Goal: Task Accomplishment & Management: Manage account settings

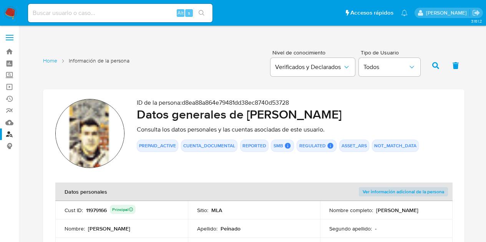
scroll to position [797, 0]
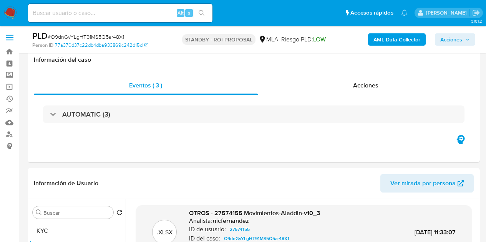
select select "10"
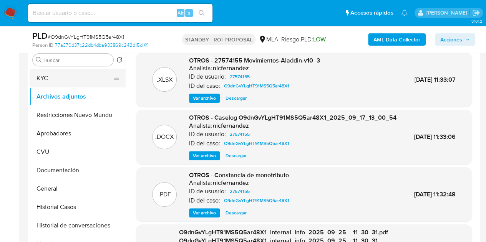
click at [70, 75] on button "KYC" at bounding box center [75, 78] width 90 height 18
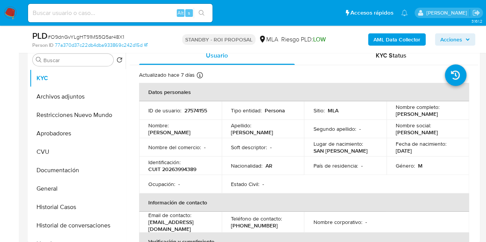
click at [194, 114] on p "27574155" at bounding box center [195, 110] width 23 height 7
copy p "27574155"
click at [66, 96] on button "Archivos adjuntos" at bounding box center [75, 97] width 90 height 18
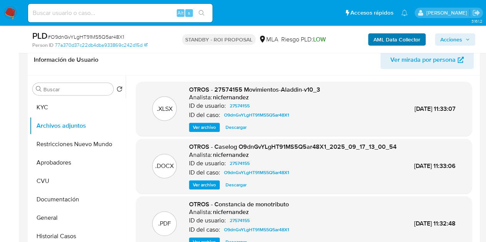
scroll to position [92, 0]
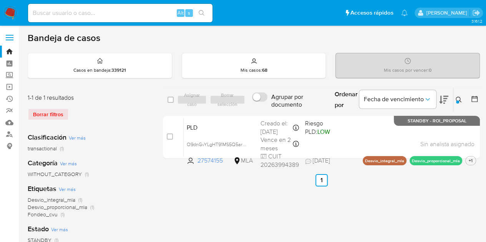
click at [457, 101] on div at bounding box center [457, 102] width 3 height 3
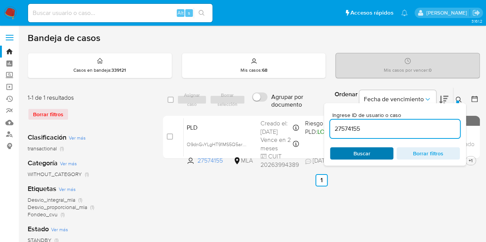
click at [379, 149] on span "Buscar" at bounding box center [361, 153] width 53 height 11
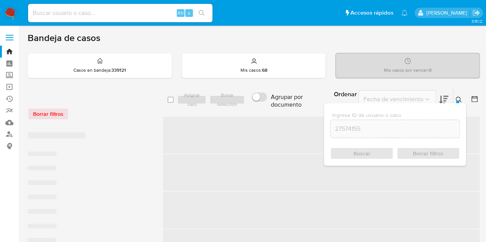
click at [459, 99] on icon at bounding box center [459, 100] width 6 height 6
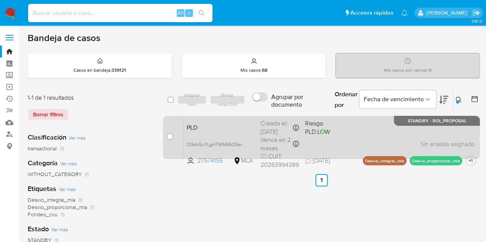
click at [242, 127] on span "PLD" at bounding box center [221, 127] width 68 height 10
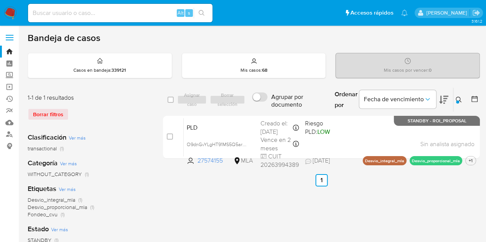
click at [458, 101] on div at bounding box center [457, 102] width 3 height 3
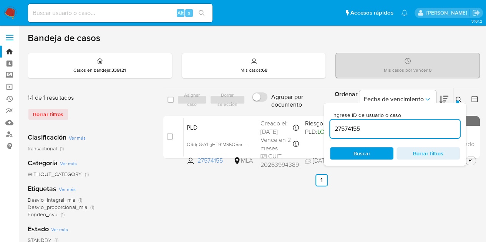
click at [458, 95] on button at bounding box center [459, 99] width 13 height 9
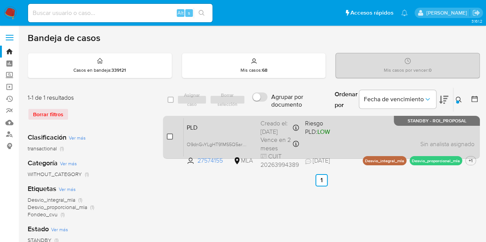
click at [170, 137] on input "checkbox" at bounding box center [170, 137] width 6 height 6
checkbox input "true"
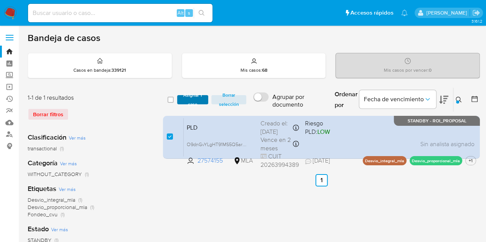
click at [198, 100] on span "Asignar 1 caso" at bounding box center [193, 100] width 24 height 8
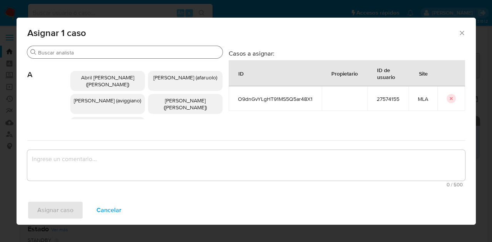
click at [91, 55] on input "Buscar" at bounding box center [128, 52] width 181 height 7
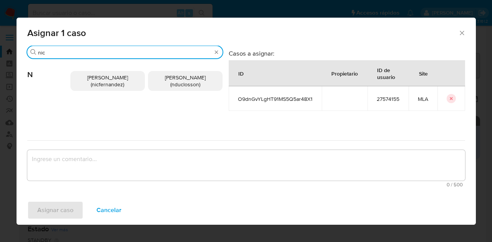
type input "nic"
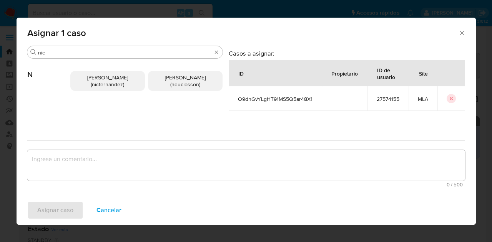
click at [104, 83] on span "Nicolas Fernandez Allen (nicfernandez)" at bounding box center [107, 81] width 41 height 15
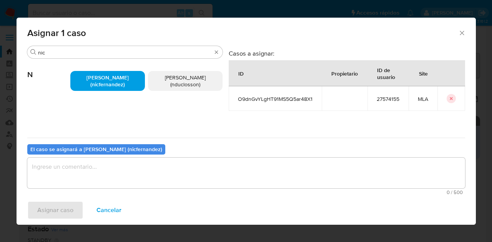
click at [130, 169] on textarea "assign-modal" at bounding box center [246, 173] width 438 height 31
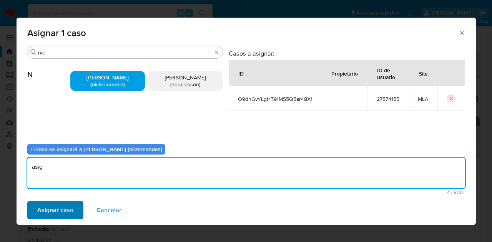
type textarea "asig"
click at [53, 209] on span "Asignar caso" at bounding box center [55, 210] width 36 height 17
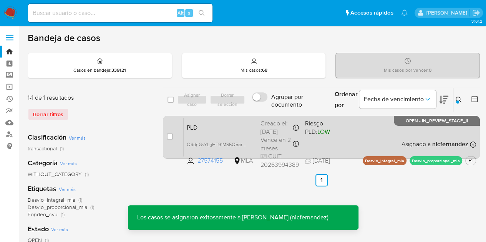
click at [239, 132] on span "PLD" at bounding box center [221, 127] width 68 height 10
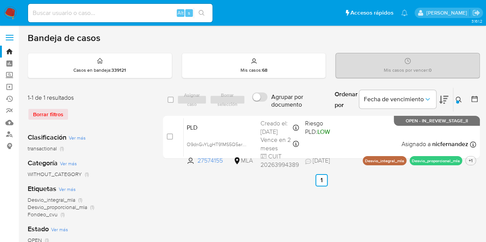
click at [458, 99] on icon at bounding box center [459, 100] width 6 height 6
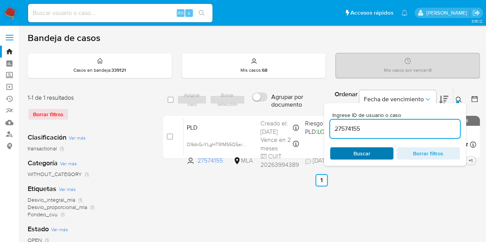
click at [346, 155] on span "Buscar" at bounding box center [361, 153] width 53 height 11
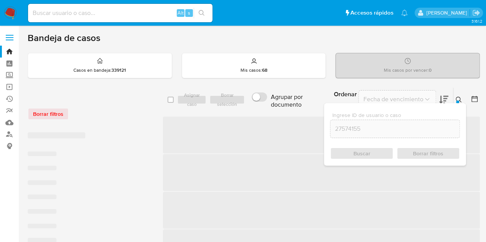
click at [457, 101] on div at bounding box center [457, 102] width 3 height 3
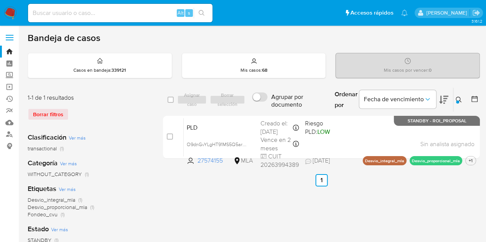
click at [457, 101] on div at bounding box center [457, 102] width 3 height 3
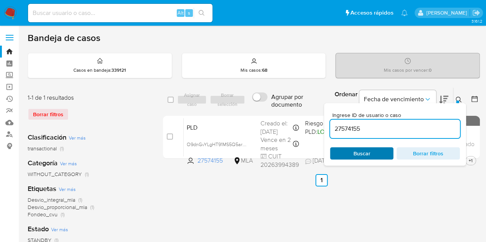
click at [377, 156] on span "Buscar" at bounding box center [361, 153] width 53 height 11
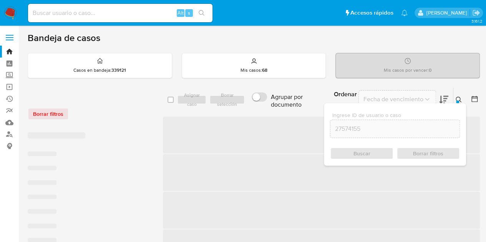
click at [458, 98] on icon at bounding box center [459, 100] width 6 height 6
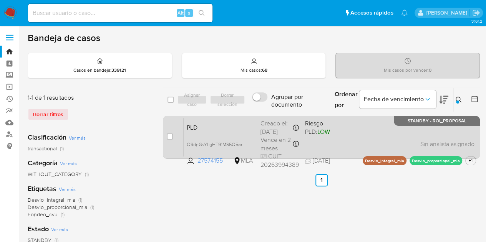
click at [220, 136] on div "PLD O9dnGvYLgHT91MS5Q5ar48X1 27574155 MLA Riesgo PLD: LOW Creado el: 12/09/2025…" at bounding box center [330, 137] width 292 height 39
click at [214, 126] on span "PLD" at bounding box center [221, 127] width 68 height 10
click at [217, 139] on div "PLD O9dnGvYLgHT91MS5Q5ar48X1 27574155 MLA Riesgo PLD: LOW Creado el: 12/09/2025…" at bounding box center [330, 137] width 292 height 39
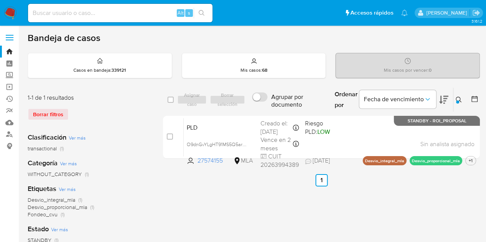
click at [456, 101] on div at bounding box center [457, 102] width 3 height 3
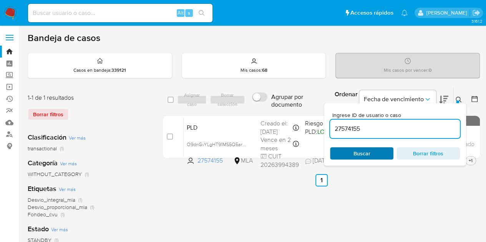
click at [380, 155] on span "Buscar" at bounding box center [361, 153] width 53 height 11
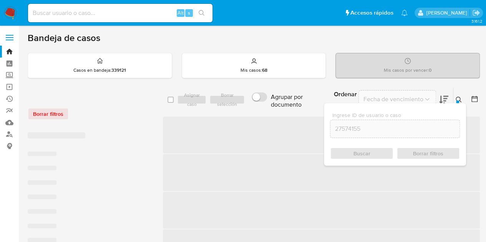
click at [458, 97] on icon at bounding box center [459, 100] width 6 height 6
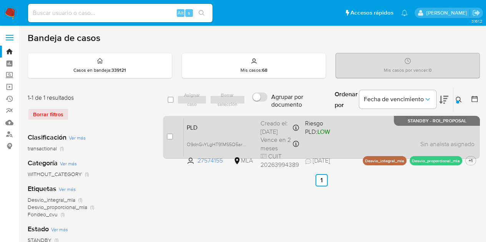
click at [264, 128] on div "Creado el: 12/09/2025 Creado el: 12/09/2025 03:13:39" at bounding box center [279, 127] width 38 height 17
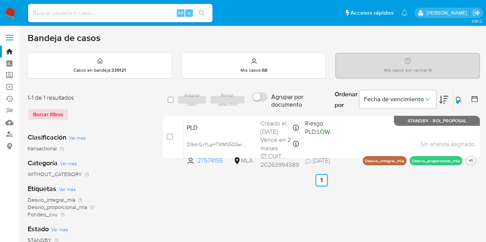
click at [460, 99] on icon at bounding box center [459, 100] width 6 height 6
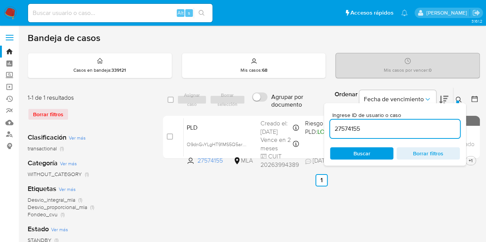
click at [374, 159] on div "Ingrese ID de usuario o caso 27574155 Buscar Borrar filtros" at bounding box center [395, 134] width 142 height 63
click at [369, 155] on span "Buscar" at bounding box center [361, 153] width 53 height 11
click at [457, 101] on div at bounding box center [457, 102] width 3 height 3
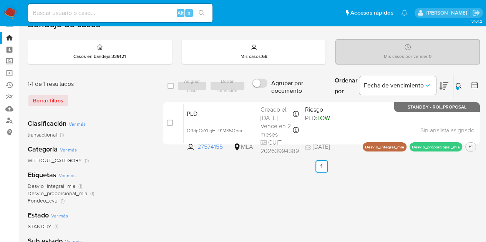
scroll to position [24, 0]
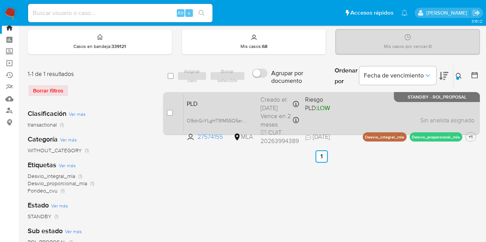
click at [225, 105] on span "PLD" at bounding box center [221, 103] width 68 height 10
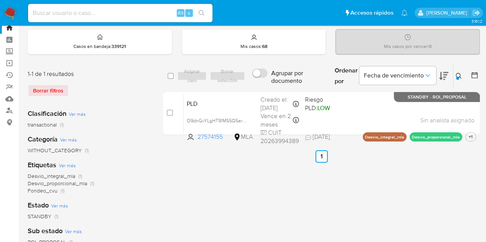
click at [456, 78] on div at bounding box center [457, 78] width 3 height 3
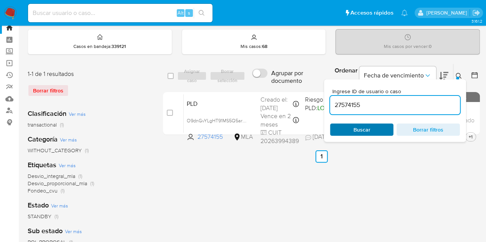
drag, startPoint x: 362, startPoint y: 131, endPoint x: 375, endPoint y: 126, distance: 13.6
click at [362, 131] on span "Buscar" at bounding box center [361, 130] width 17 height 12
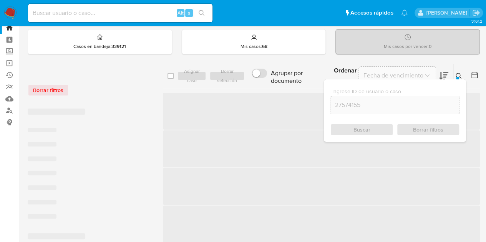
click at [461, 75] on icon at bounding box center [459, 76] width 6 height 6
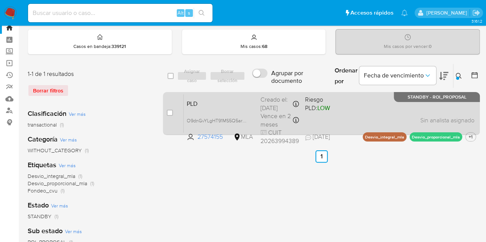
click at [221, 113] on div "PLD O9dnGvYLgHT91MS5Q5ar48X1 27574155 MLA Riesgo PLD: LOW Creado el: 12/09/2025…" at bounding box center [330, 113] width 292 height 39
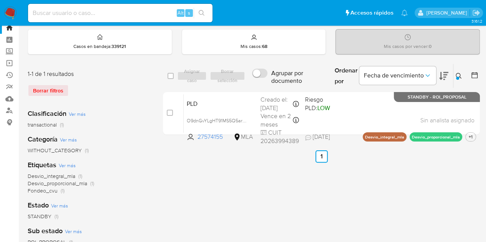
click at [456, 74] on icon at bounding box center [459, 76] width 6 height 6
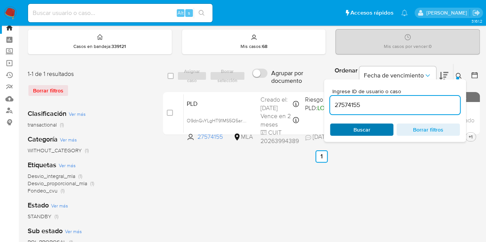
click at [359, 131] on span "Buscar" at bounding box center [361, 130] width 17 height 12
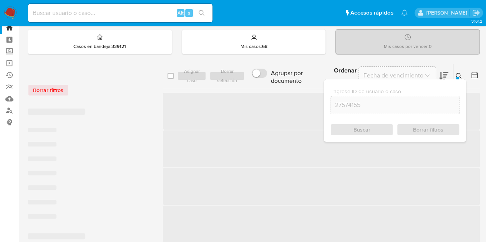
click at [459, 73] on icon at bounding box center [459, 76] width 6 height 6
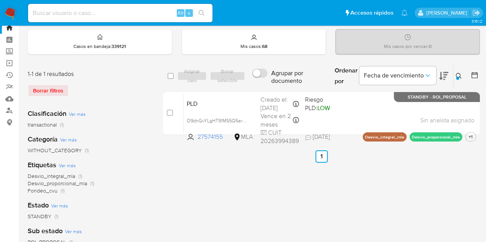
click at [215, 225] on div "select-all-cases-checkbox Asignar caso Borrar selección Agrupar por documento O…" at bounding box center [321, 232] width 317 height 337
click at [284, 217] on div "select-all-cases-checkbox Asignar caso Borrar selección Agrupar por documento O…" at bounding box center [321, 232] width 317 height 337
click at [458, 80] on button at bounding box center [459, 75] width 13 height 9
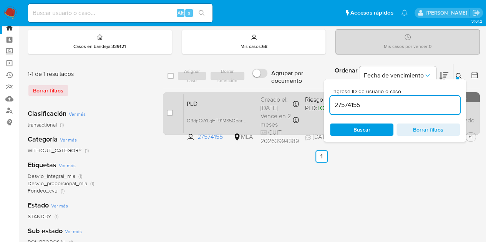
scroll to position [0, 0]
drag, startPoint x: 364, startPoint y: 106, endPoint x: 295, endPoint y: 100, distance: 68.6
click at [300, 102] on div "select-all-cases-checkbox Asignar caso Borrar selección Agrupar por documento O…" at bounding box center [321, 101] width 317 height 75
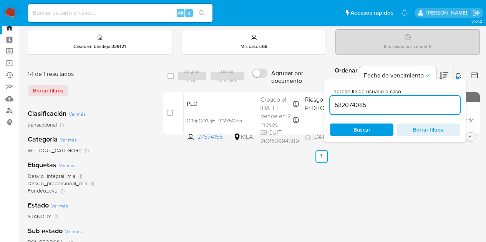
type input "582074085"
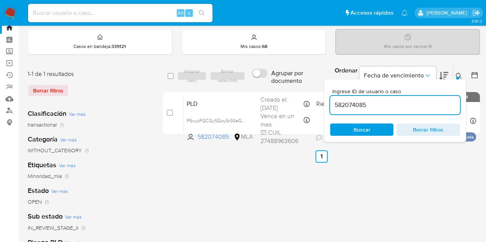
click at [456, 73] on icon at bounding box center [459, 76] width 6 height 6
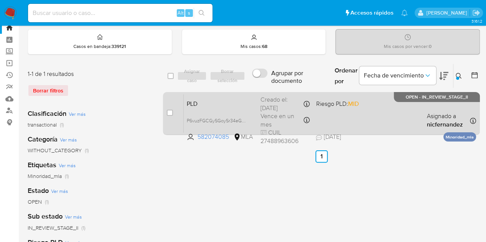
click at [234, 105] on span "PLD" at bounding box center [221, 103] width 68 height 10
click at [244, 120] on span "P6vuzFGCGySGoySr34eGuCiq" at bounding box center [219, 120] width 65 height 8
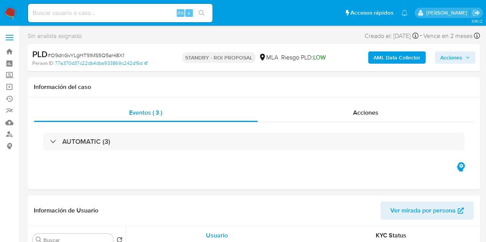
select select "10"
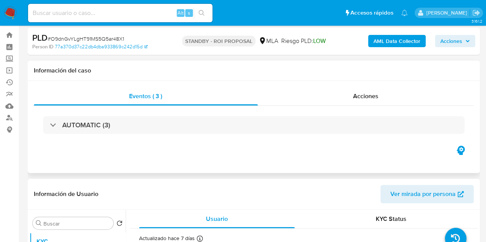
drag, startPoint x: 138, startPoint y: 74, endPoint x: 190, endPoint y: 75, distance: 51.5
click at [138, 74] on div "Información del caso" at bounding box center [254, 71] width 452 height 20
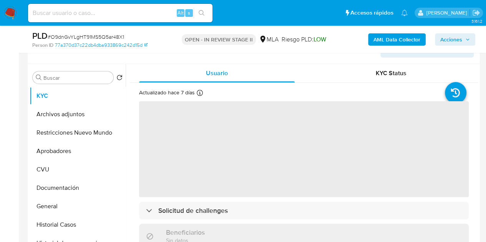
scroll to position [168, 0]
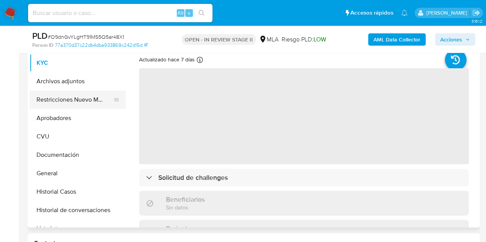
select select "10"
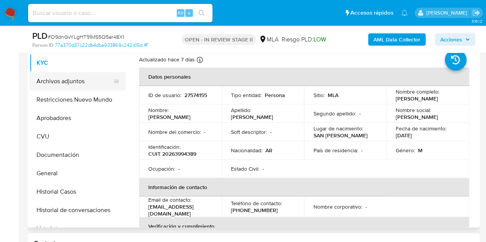
click at [69, 83] on button "Archivos adjuntos" at bounding box center [75, 81] width 90 height 18
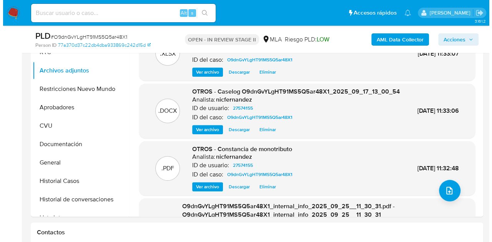
scroll to position [181, 0]
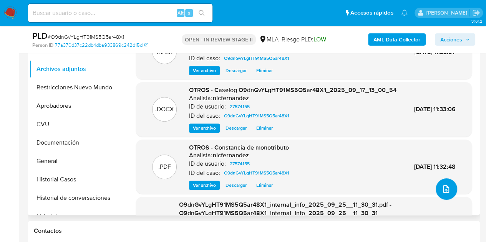
click at [441, 190] on icon "upload-file" at bounding box center [445, 189] width 9 height 9
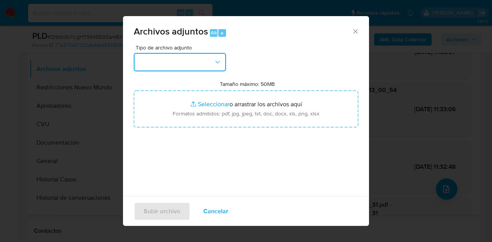
click at [214, 64] on icon "button" at bounding box center [218, 62] width 8 height 8
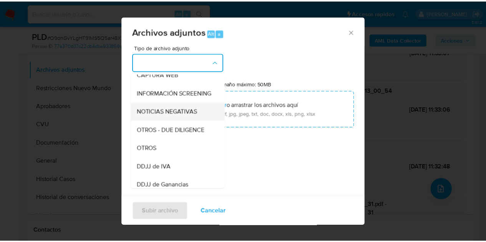
scroll to position [87, 0]
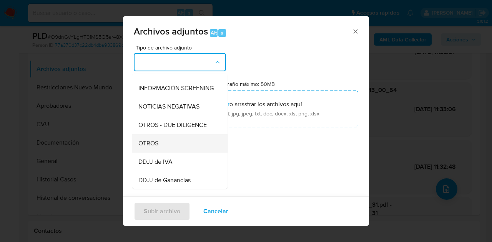
click at [176, 148] on div "OTROS" at bounding box center [177, 143] width 78 height 18
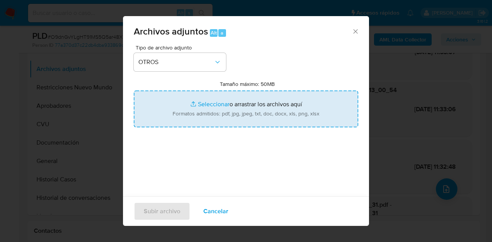
click at [209, 109] on input "Tamaño máximo: 50MB Seleccionar archivos" at bounding box center [246, 109] width 224 height 37
type input "C:\fakepath\Facturas emitidas.pdf"
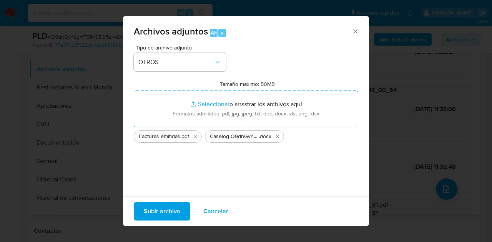
click at [161, 204] on span "Subir archivo" at bounding box center [162, 211] width 36 height 17
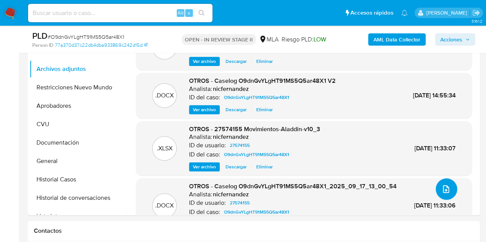
scroll to position [141, 0]
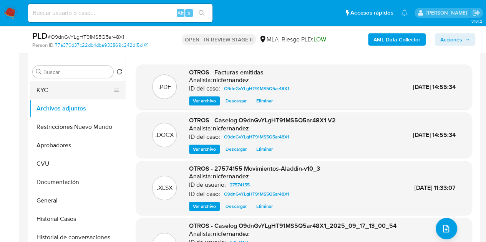
click at [66, 91] on button "KYC" at bounding box center [75, 90] width 90 height 18
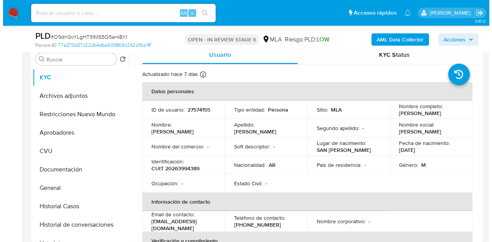
scroll to position [126, 0]
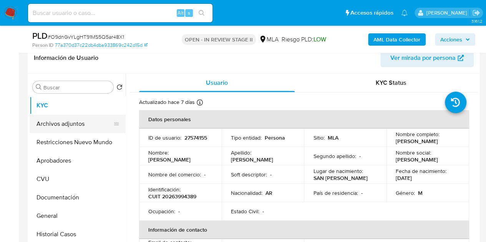
click at [51, 127] on button "Archivos adjuntos" at bounding box center [75, 124] width 90 height 18
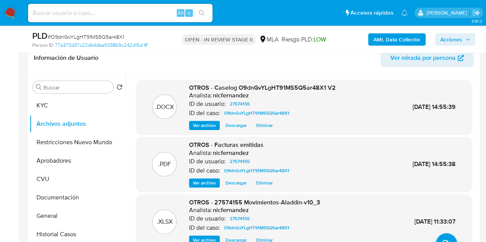
click at [198, 127] on span "Ver archivo" at bounding box center [204, 126] width 23 height 8
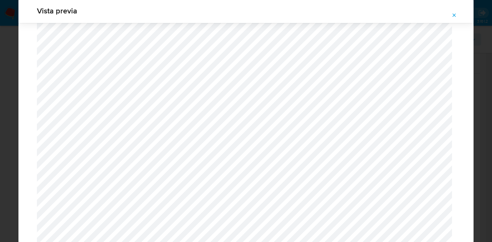
scroll to position [954, 0]
click at [455, 16] on icon "Attachment preview" at bounding box center [454, 14] width 3 height 3
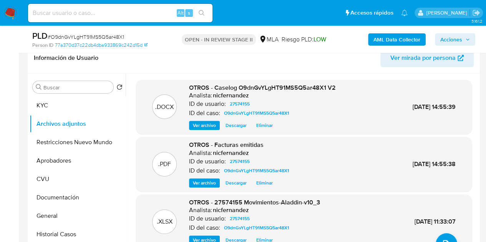
scroll to position [111, 0]
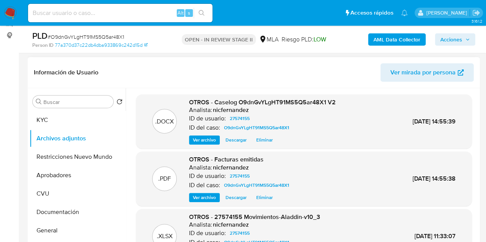
click at [214, 84] on div "Información de Usuario Ver mirada por persona" at bounding box center [254, 72] width 452 height 31
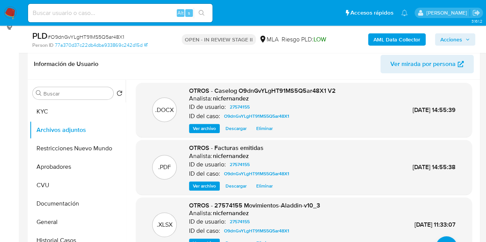
scroll to position [2, 0]
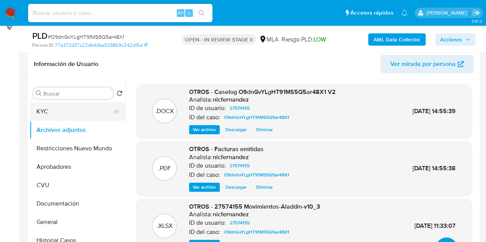
click at [63, 111] on button "KYC" at bounding box center [75, 112] width 90 height 18
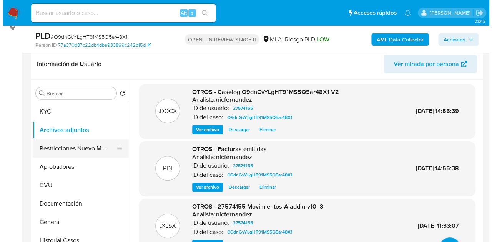
scroll to position [0, 0]
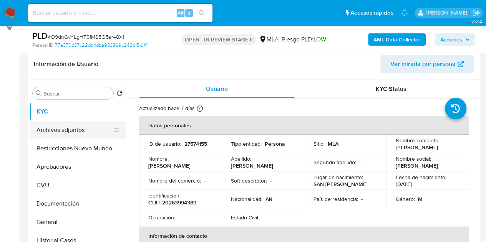
click at [55, 129] on button "Archivos adjuntos" at bounding box center [75, 130] width 90 height 18
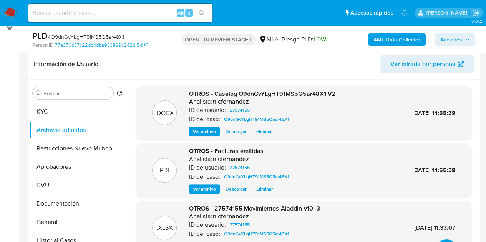
click at [202, 130] on span "Ver archivo" at bounding box center [204, 132] width 23 height 8
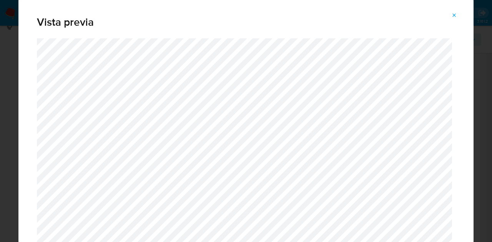
click at [455, 16] on icon "Attachment preview" at bounding box center [454, 14] width 3 height 3
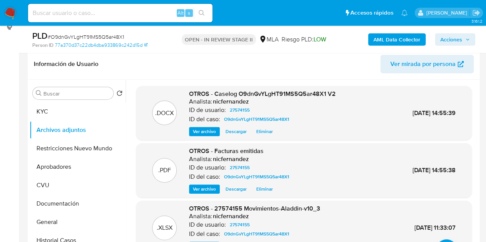
click at [457, 34] on span "Acciones" at bounding box center [451, 39] width 22 height 12
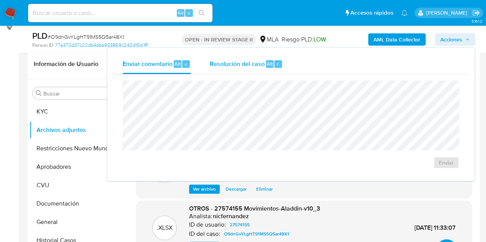
click at [229, 68] on span "Resolución del caso" at bounding box center [236, 63] width 55 height 9
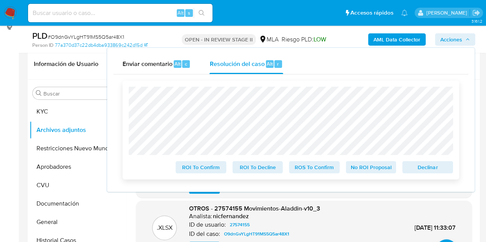
click at [416, 169] on span "Declinar" at bounding box center [428, 167] width 40 height 11
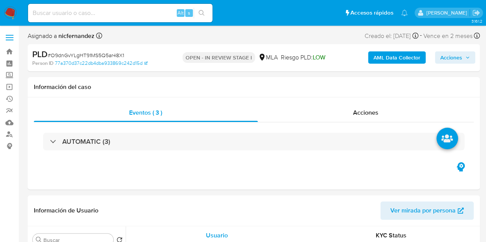
click at [452, 56] on span "Acciones" at bounding box center [451, 57] width 22 height 12
select select "10"
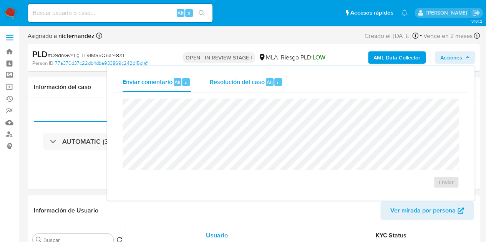
click at [249, 81] on span "Resolución del caso" at bounding box center [236, 82] width 55 height 9
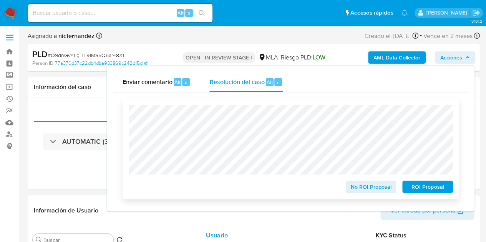
click at [421, 191] on span "ROI Proposal" at bounding box center [428, 187] width 40 height 11
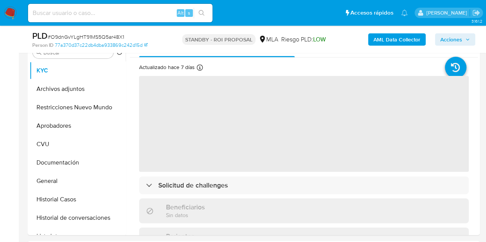
select select "10"
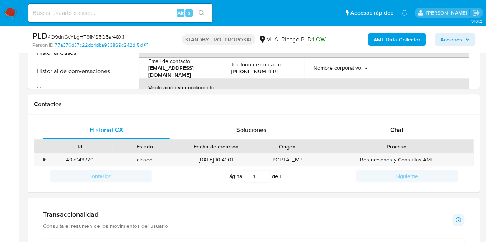
scroll to position [301, 0]
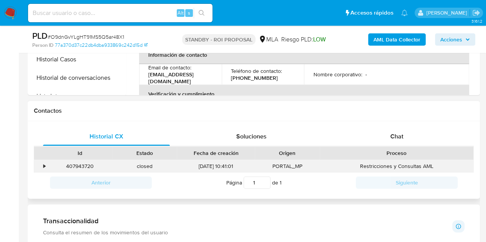
click at [86, 169] on div "407943720" at bounding box center [80, 166] width 65 height 13
copy div "407943720"
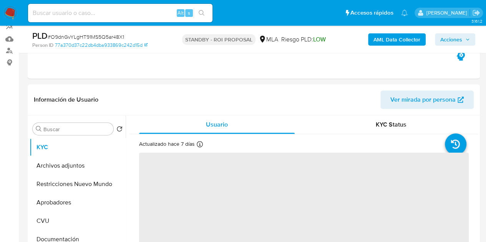
select select "10"
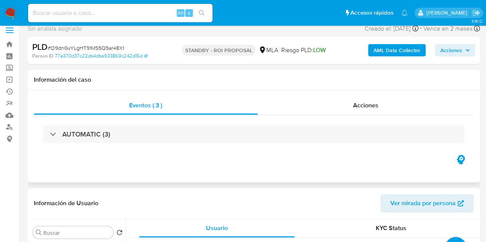
click at [356, 114] on div "Eventos ( 3 ) Acciones AUTOMATIC (3)" at bounding box center [254, 124] width 440 height 57
click at [414, 96] on div "Acciones" at bounding box center [366, 105] width 216 height 18
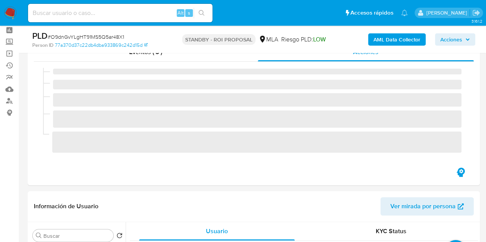
scroll to position [23, 0]
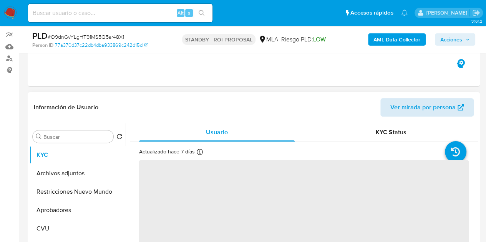
select select "10"
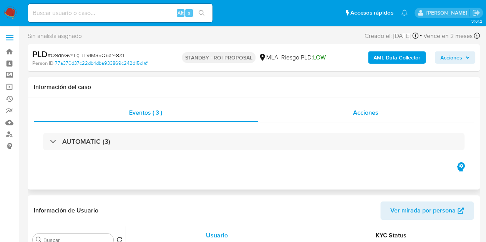
click at [378, 119] on div "Acciones" at bounding box center [366, 113] width 216 height 18
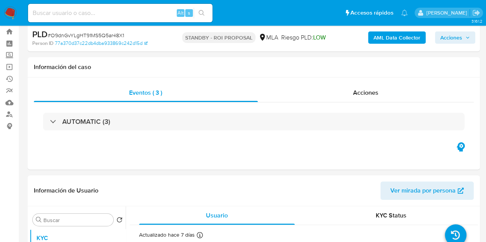
scroll to position [15, 0]
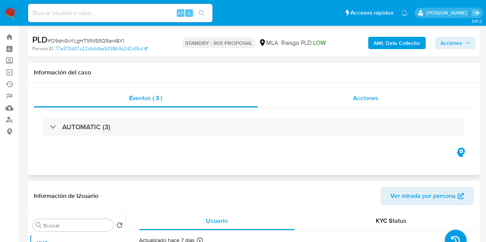
select select "10"
click at [363, 97] on span "Acciones" at bounding box center [365, 98] width 25 height 9
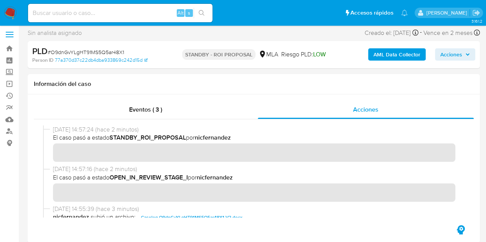
scroll to position [0, 0]
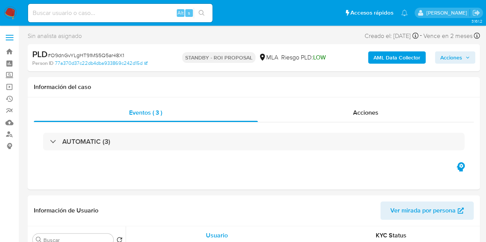
select select "10"
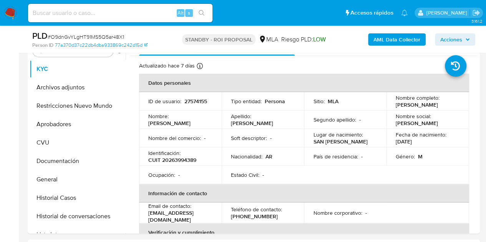
scroll to position [144, 0]
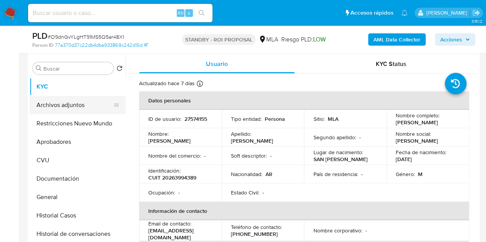
click at [62, 104] on button "Archivos adjuntos" at bounding box center [75, 105] width 90 height 18
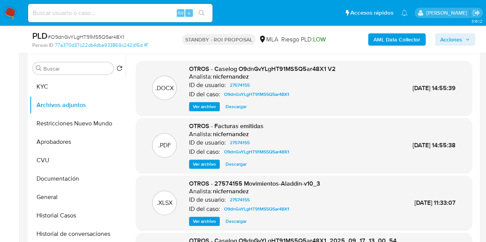
click at [201, 161] on span "Ver archivo" at bounding box center [204, 165] width 23 height 8
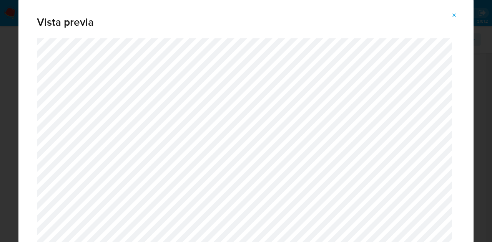
click at [456, 13] on icon "Attachment preview" at bounding box center [454, 15] width 6 height 6
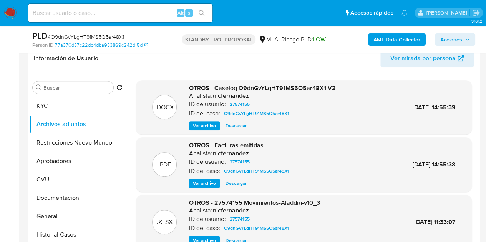
scroll to position [123, 0]
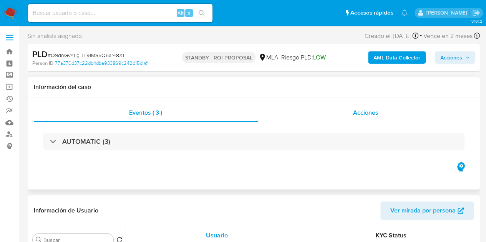
click at [382, 108] on div "Acciones" at bounding box center [366, 113] width 216 height 18
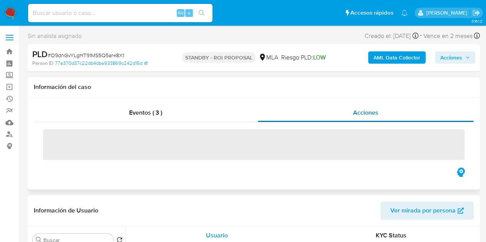
select select "10"
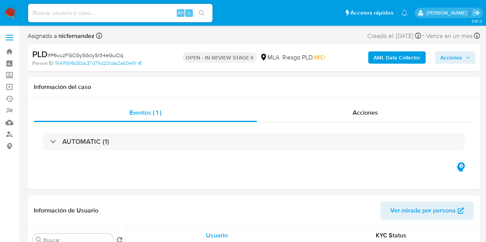
select select "10"
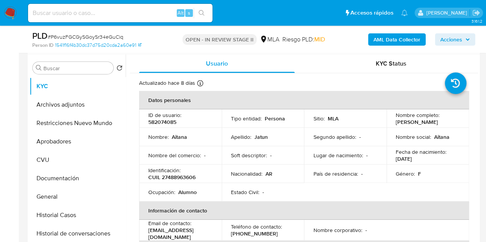
scroll to position [142, 0]
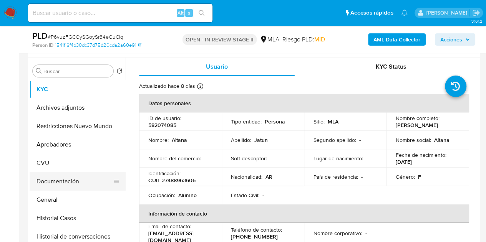
click at [69, 182] on button "Documentación" at bounding box center [75, 181] width 90 height 18
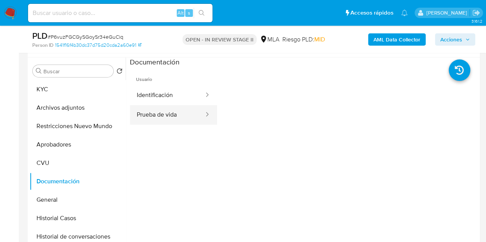
click at [174, 109] on button "Prueba de vida" at bounding box center [167, 115] width 75 height 20
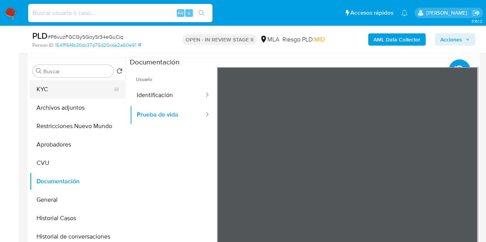
click at [53, 94] on button "KYC" at bounding box center [75, 89] width 90 height 18
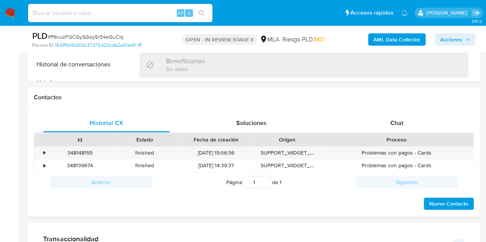
scroll to position [325, 0]
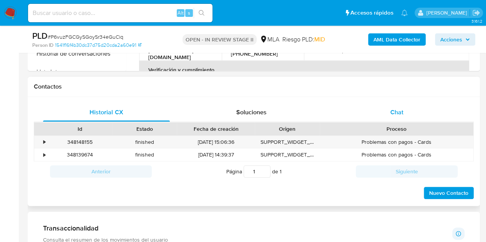
click at [411, 113] on div "Chat" at bounding box center [396, 112] width 127 height 18
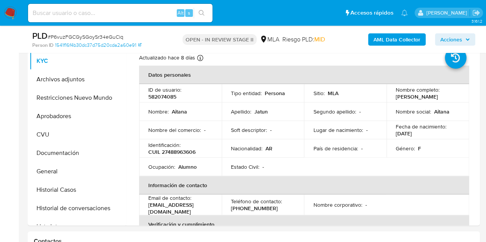
scroll to position [119, 0]
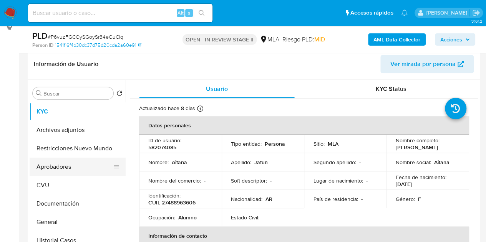
click at [53, 164] on button "Aprobadores" at bounding box center [75, 167] width 90 height 18
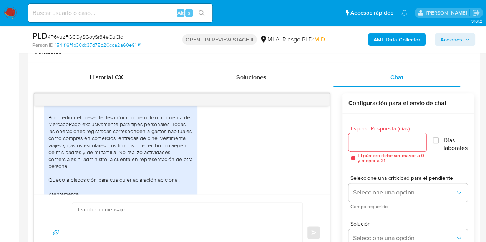
scroll to position [362, 0]
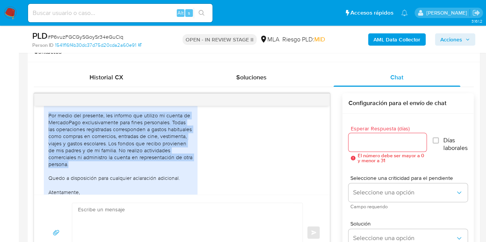
drag, startPoint x: 48, startPoint y: 123, endPoint x: 122, endPoint y: 169, distance: 88.0
click at [122, 169] on div "Estimados, Por medio del presente, les informo que utilizo mi cuenta de Mercado…" at bounding box center [121, 150] width 154 height 111
click at [199, 174] on div "Estimados, Por medio del presente, les informo que utilizo mi cuenta de Mercado…" at bounding box center [182, 151] width 276 height 121
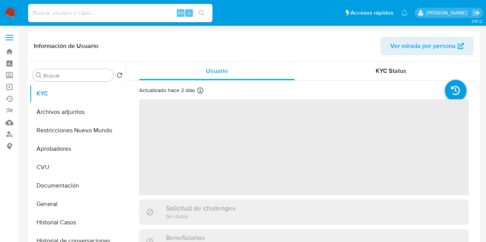
select select "10"
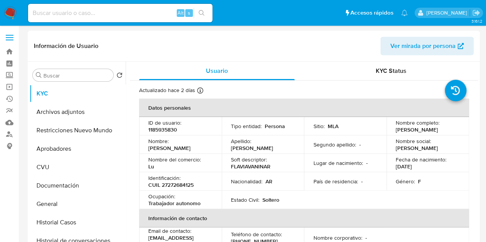
click at [157, 226] on th "Información de contacto" at bounding box center [304, 218] width 330 height 18
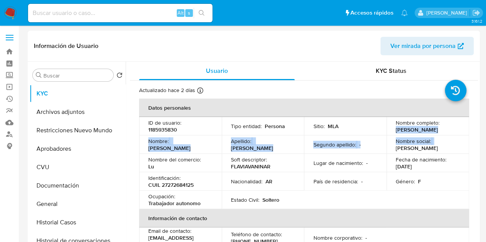
drag, startPoint x: 393, startPoint y: 130, endPoint x: 450, endPoint y: 135, distance: 57.5
click at [450, 135] on tbody "ID de usuario : 1185935830 Tipo entidad : Persona Sitio : MLA Nombre completo :…" at bounding box center [304, 163] width 330 height 92
click at [410, 139] on p "Nombre social :" at bounding box center [413, 141] width 35 height 7
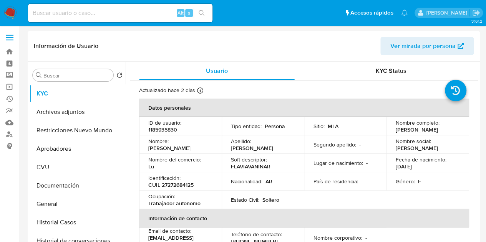
drag, startPoint x: 394, startPoint y: 131, endPoint x: 444, endPoint y: 129, distance: 49.6
click at [444, 129] on div "Nombre completo : [PERSON_NAME]" at bounding box center [428, 126] width 64 height 14
copy p "[PERSON_NAME]"
click at [203, 169] on div "Nombre del comercio : Lu" at bounding box center [180, 163] width 64 height 14
click at [174, 185] on p "CUIL 27272684125" at bounding box center [170, 185] width 45 height 7
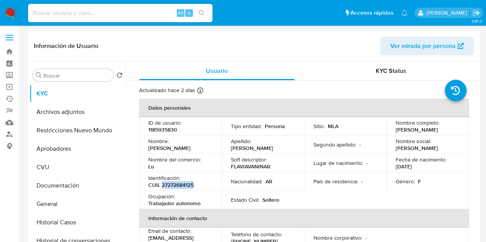
click at [174, 185] on p "CUIL 27272684125" at bounding box center [170, 185] width 45 height 7
copy p "27272684125"
drag, startPoint x: 219, startPoint y: 184, endPoint x: 238, endPoint y: 201, distance: 25.3
click at [219, 184] on td "Identificación : CUIL 27272684125" at bounding box center [180, 181] width 83 height 18
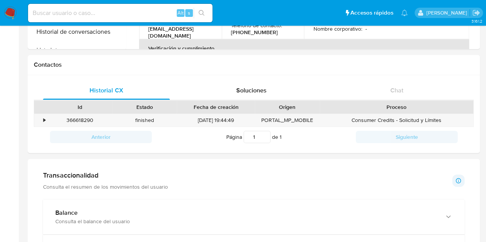
scroll to position [211, 0]
